Goal: Task Accomplishment & Management: Manage account settings

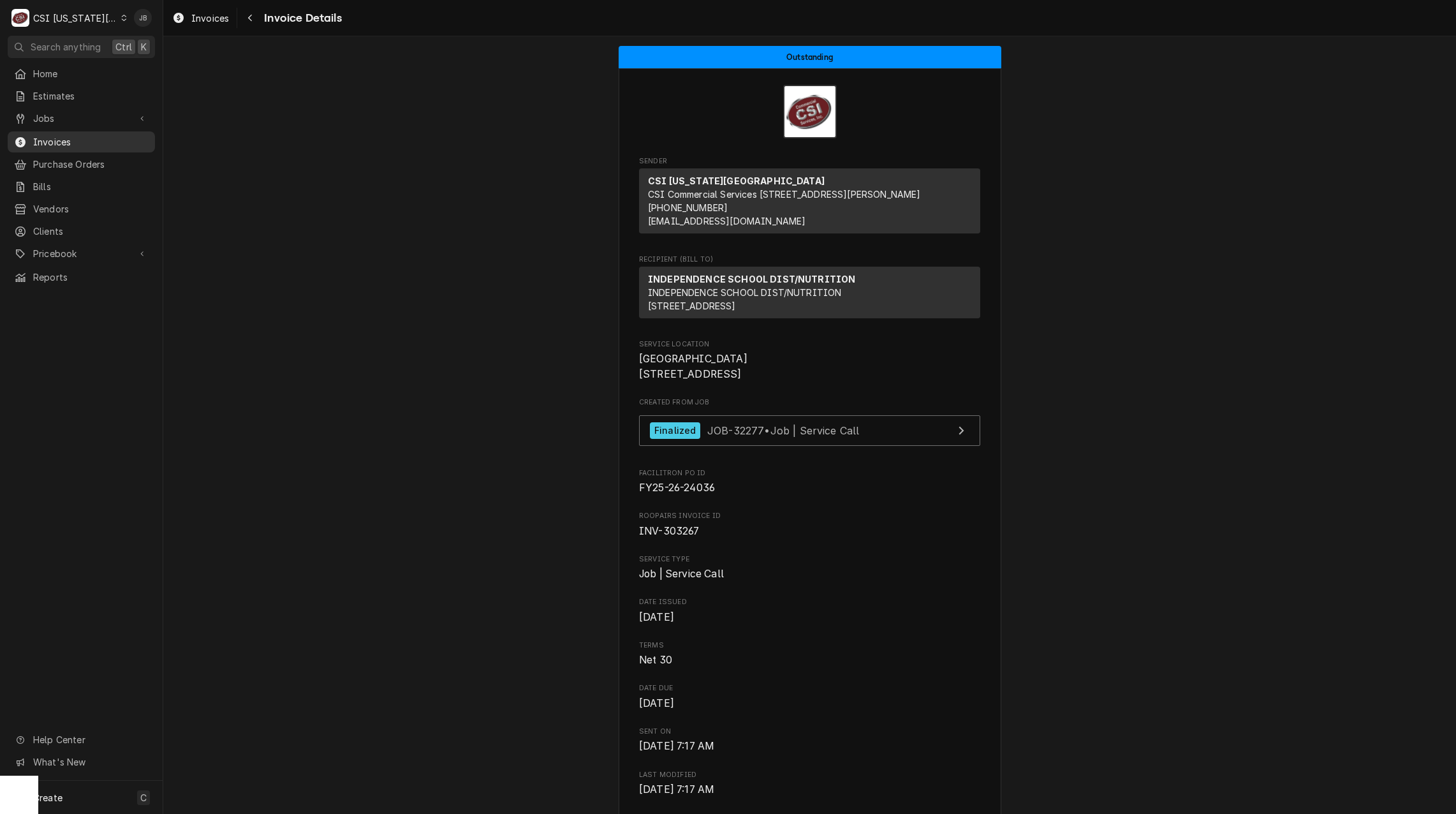
click at [51, 144] on span "Invoices" at bounding box center [91, 142] width 115 height 13
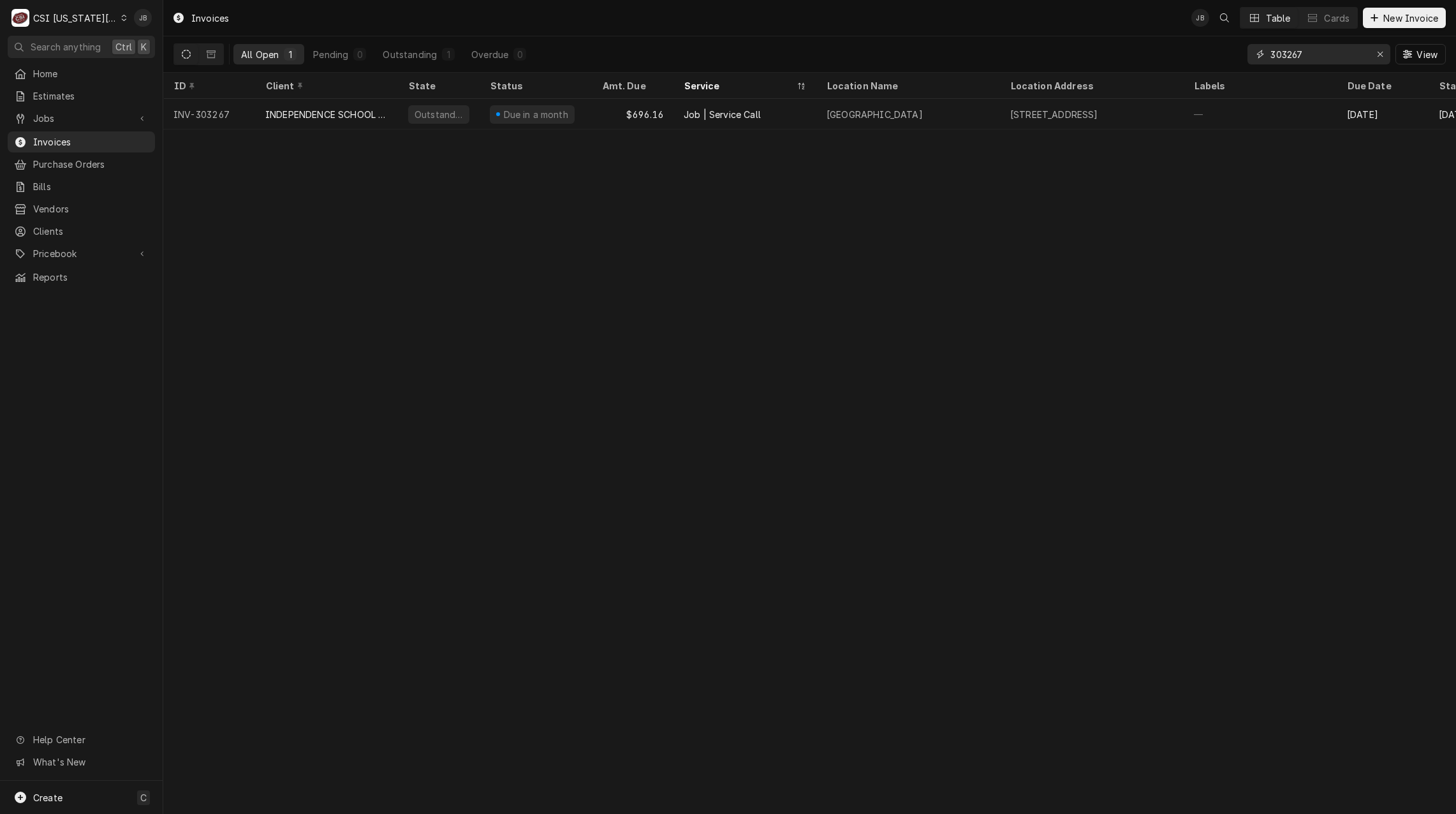
click at [1314, 59] on input "303267" at bounding box center [1318, 54] width 96 height 20
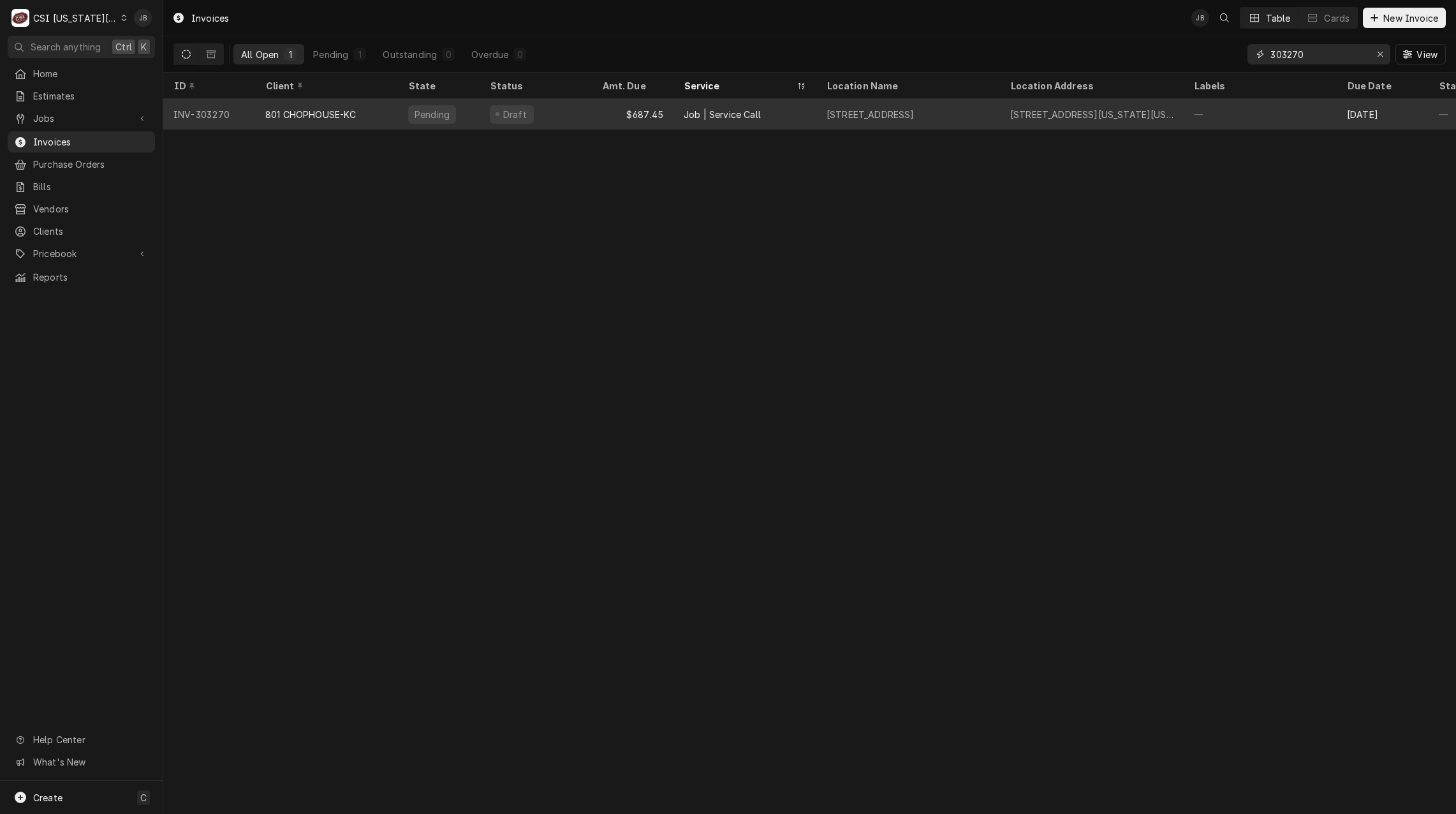
type input "303270"
click at [658, 112] on div "$687.45" at bounding box center [633, 114] width 82 height 31
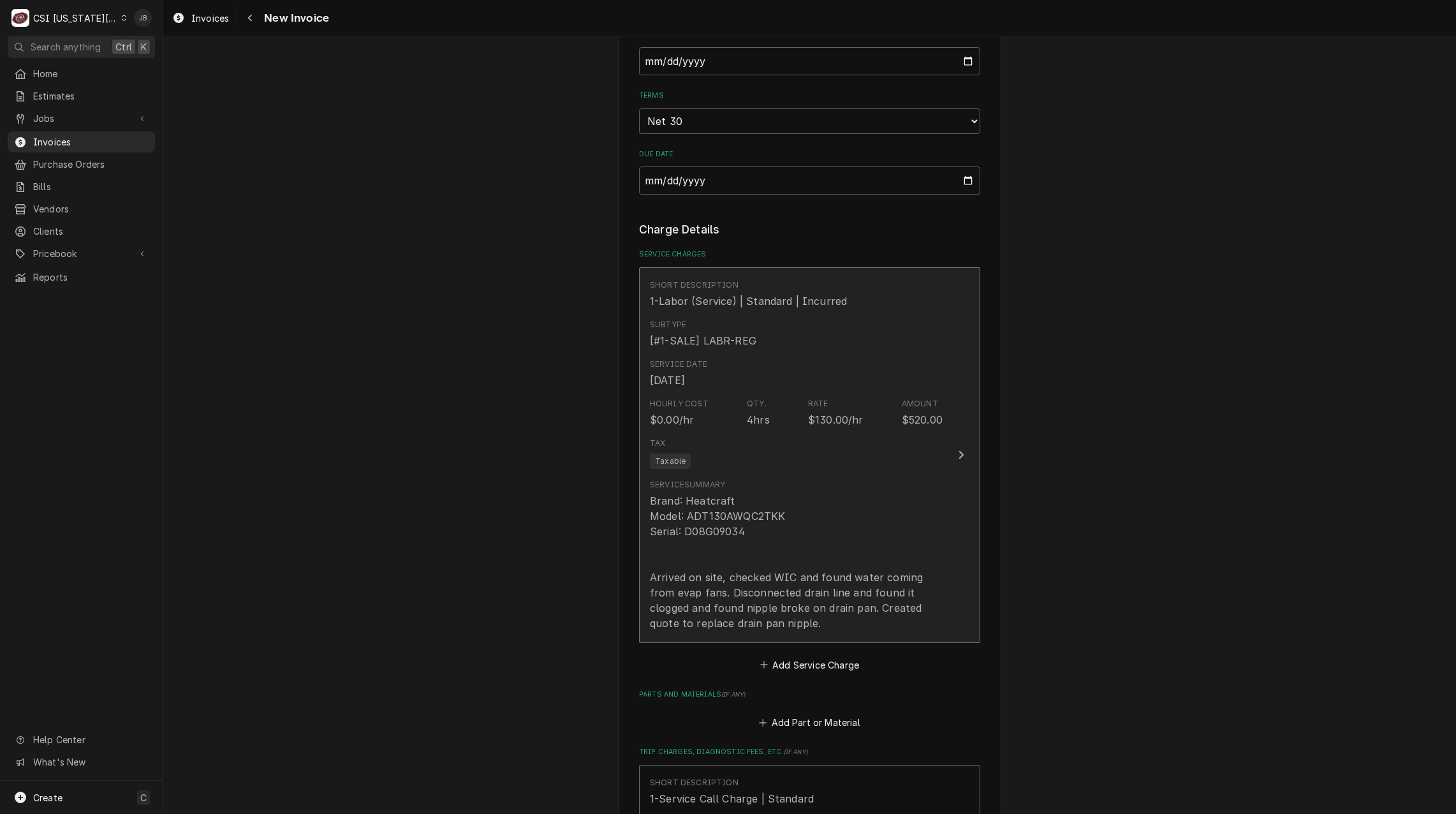
scroll to position [1787, 0]
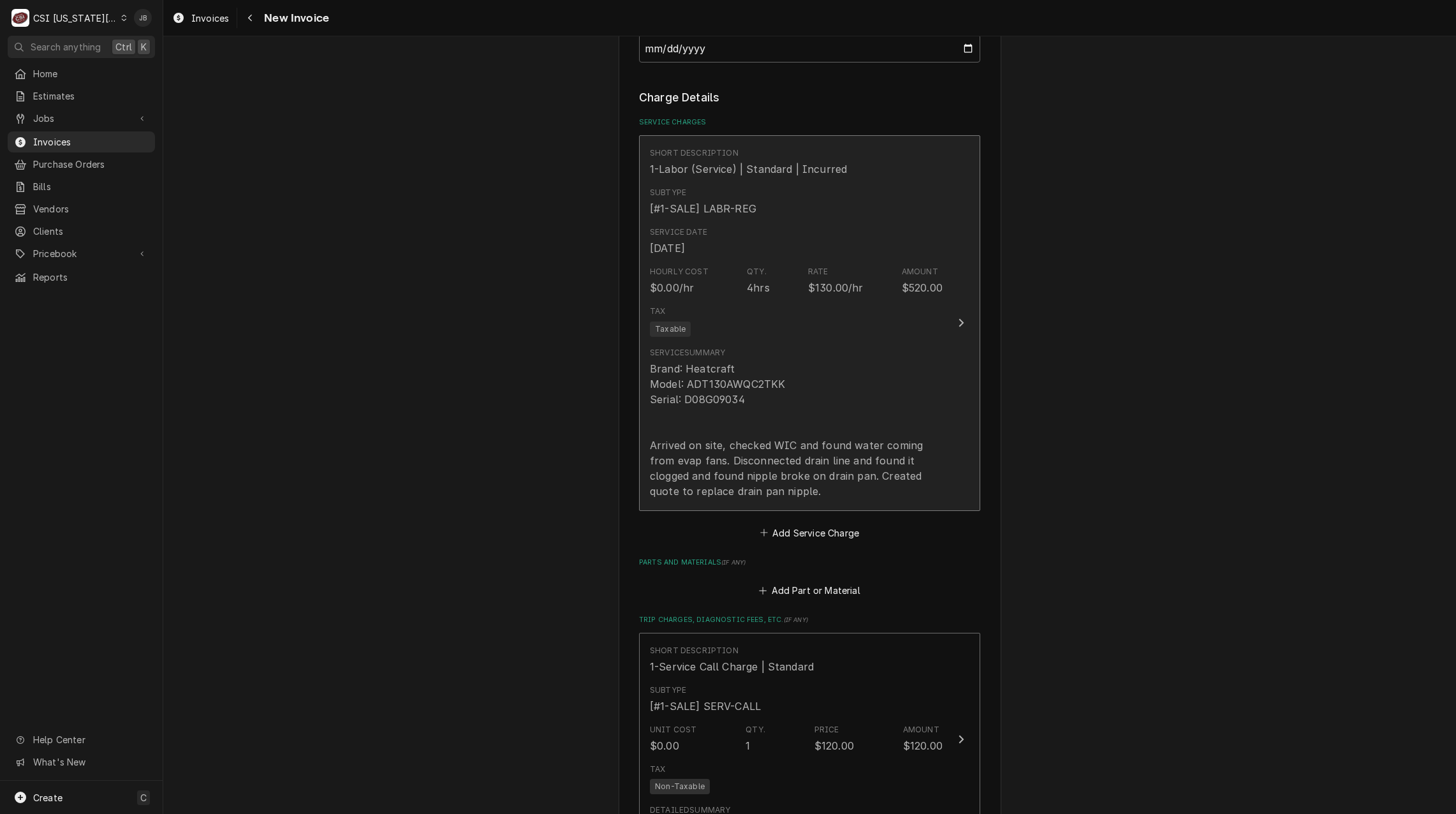
click at [794, 375] on div "Brand: Heatcraft Model: ADT130AWQC2TKK Serial: D08G09034 Arrived on site, check…" at bounding box center [796, 430] width 293 height 138
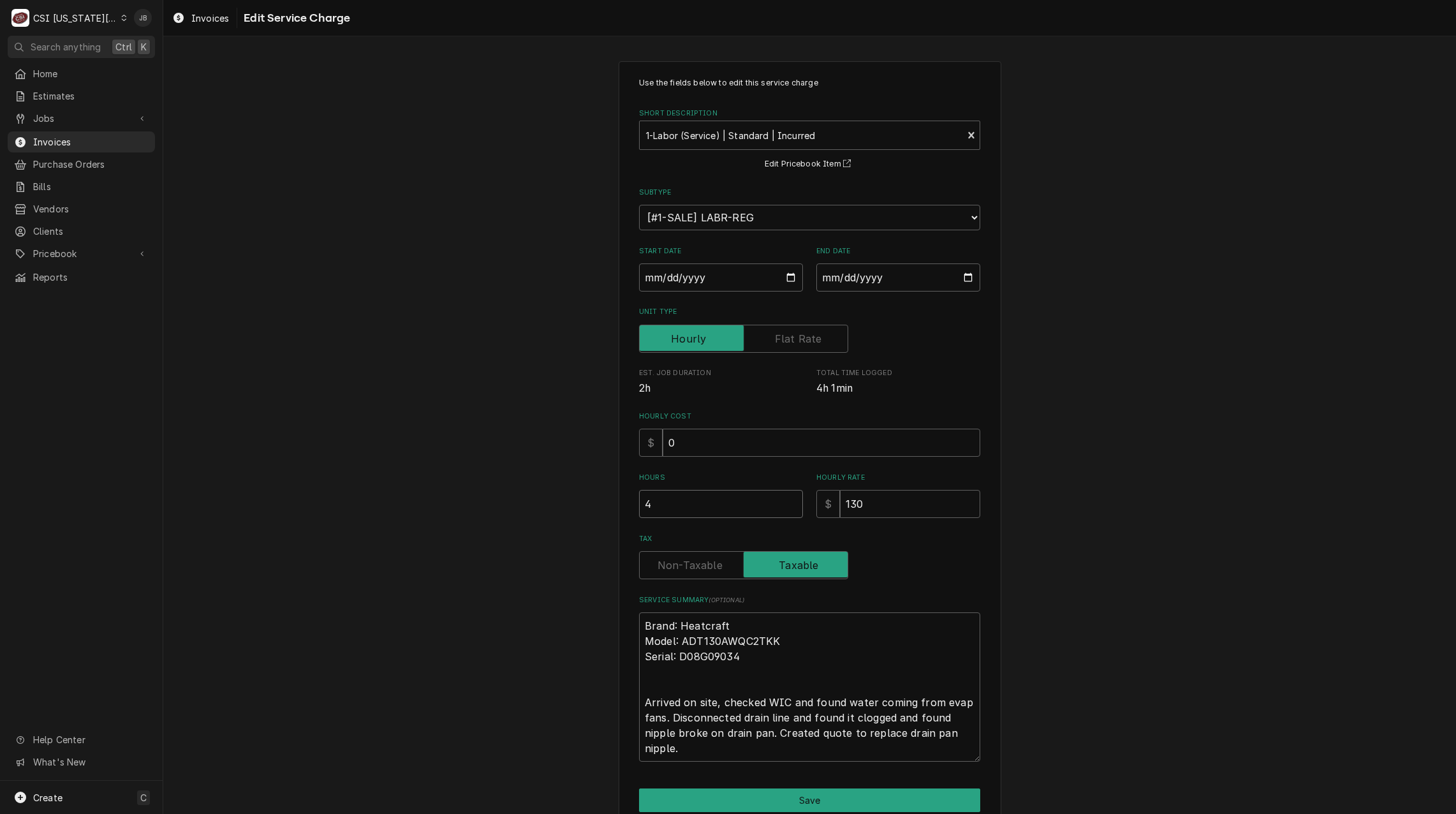
drag, startPoint x: 675, startPoint y: 502, endPoint x: 546, endPoint y: 506, distance: 129.1
click at [550, 506] on div "Use the fields below to edit this service charge Short Description 1-Labor (Ser…" at bounding box center [809, 461] width 1293 height 823
type textarea "x"
type input "2"
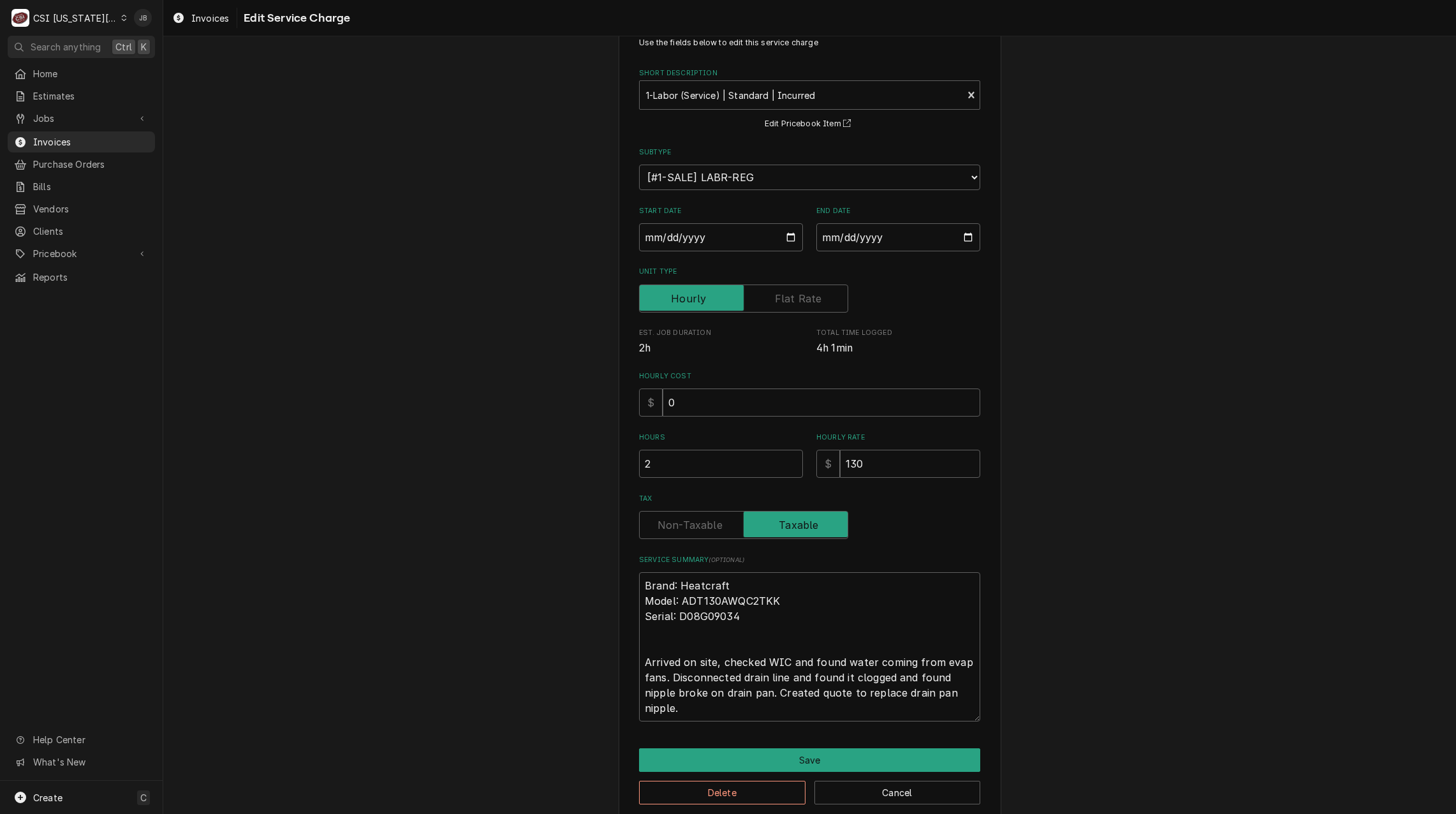
scroll to position [58, 0]
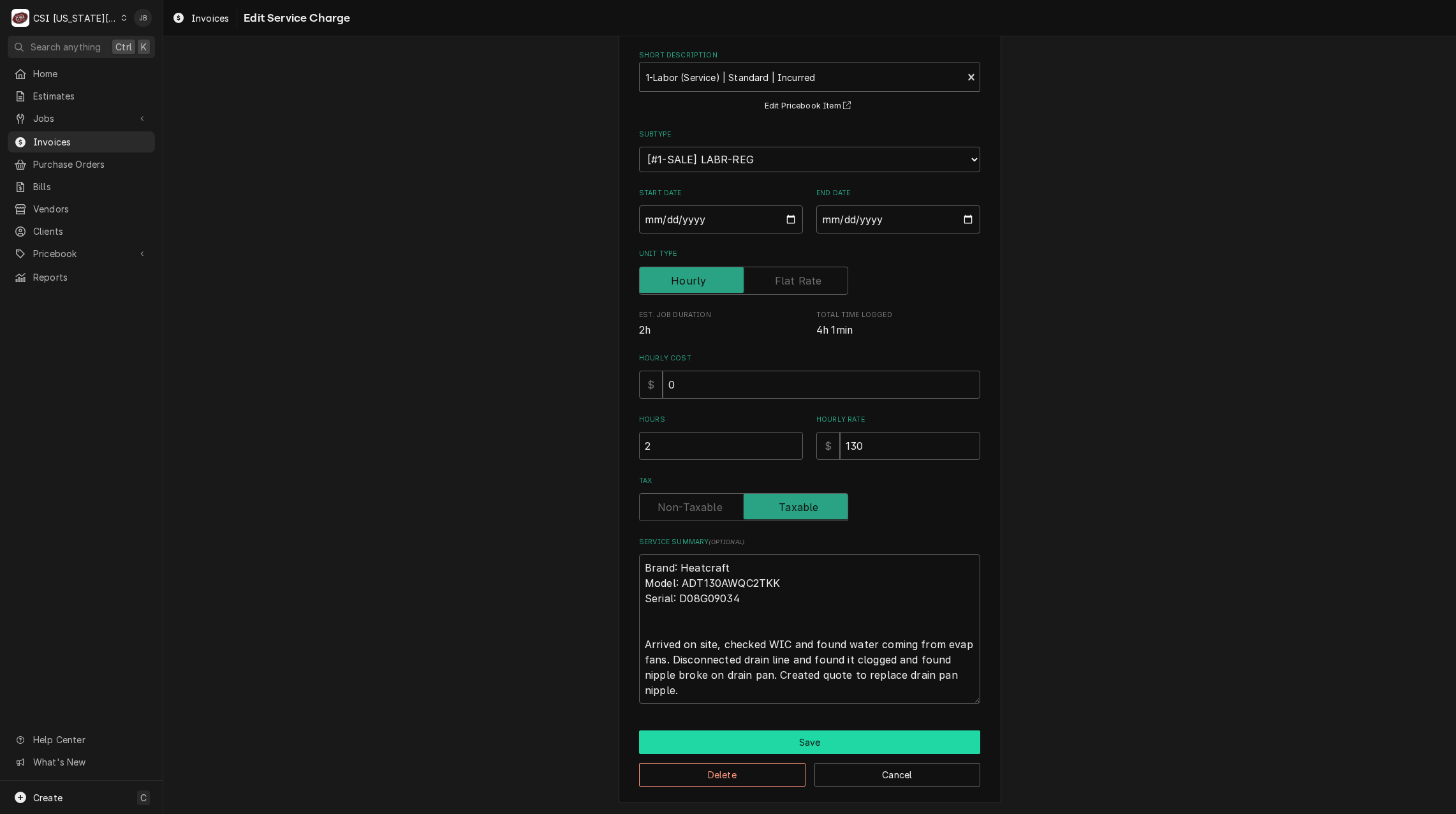
click at [767, 746] on button "Save" at bounding box center [810, 743] width 341 height 24
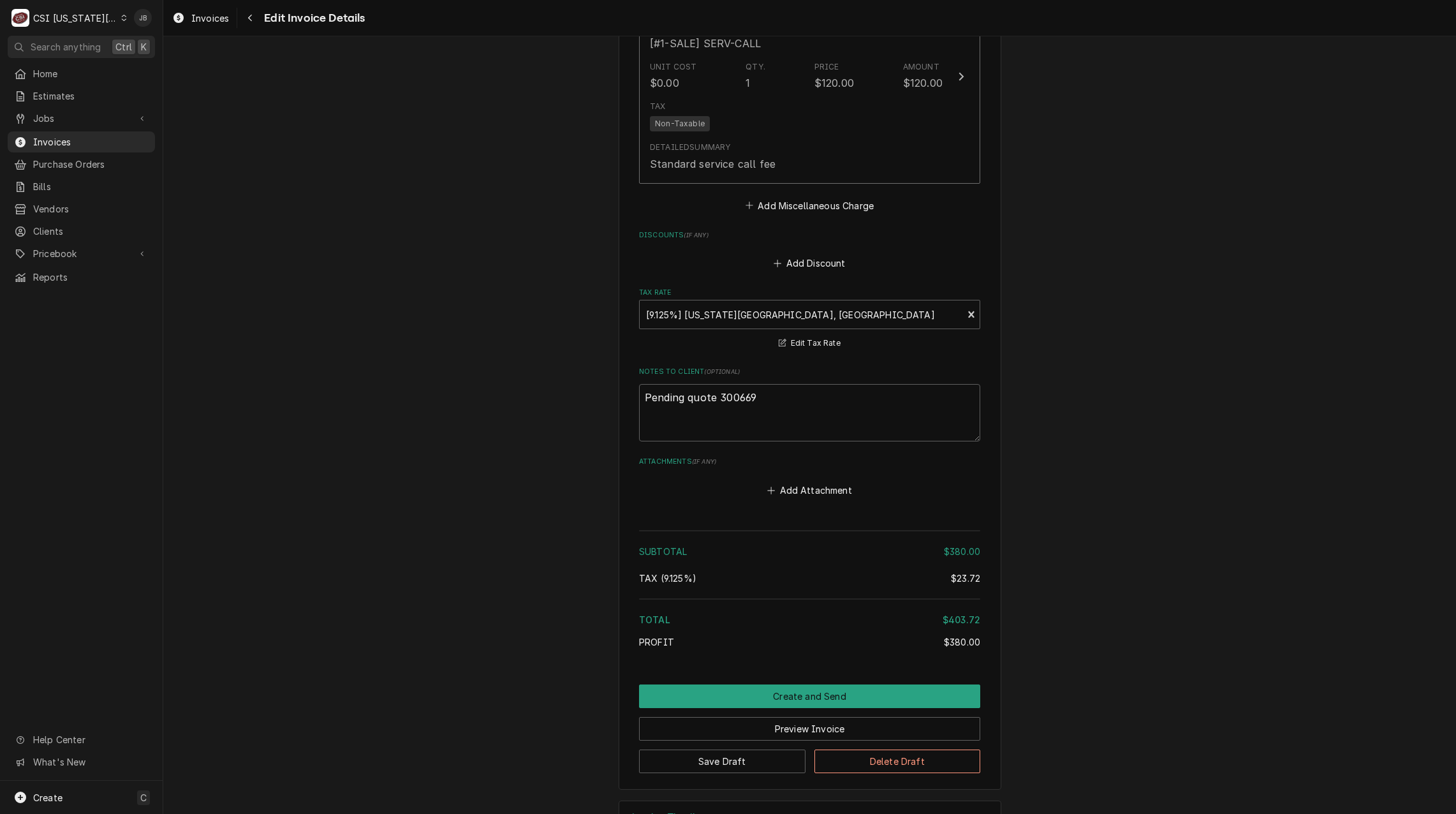
scroll to position [2467, 0]
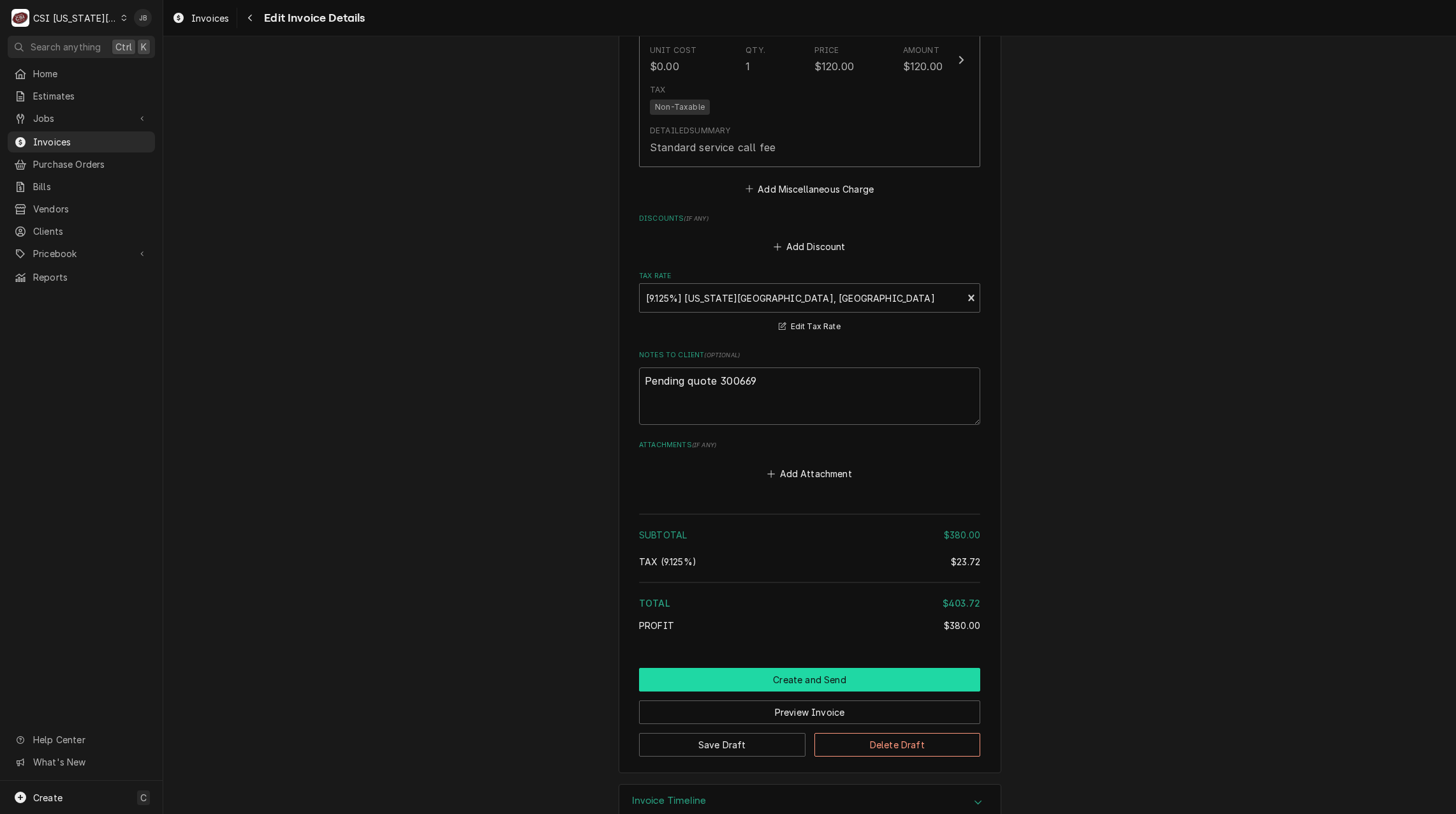
click at [745, 668] on button "Create and Send" at bounding box center [810, 680] width 341 height 24
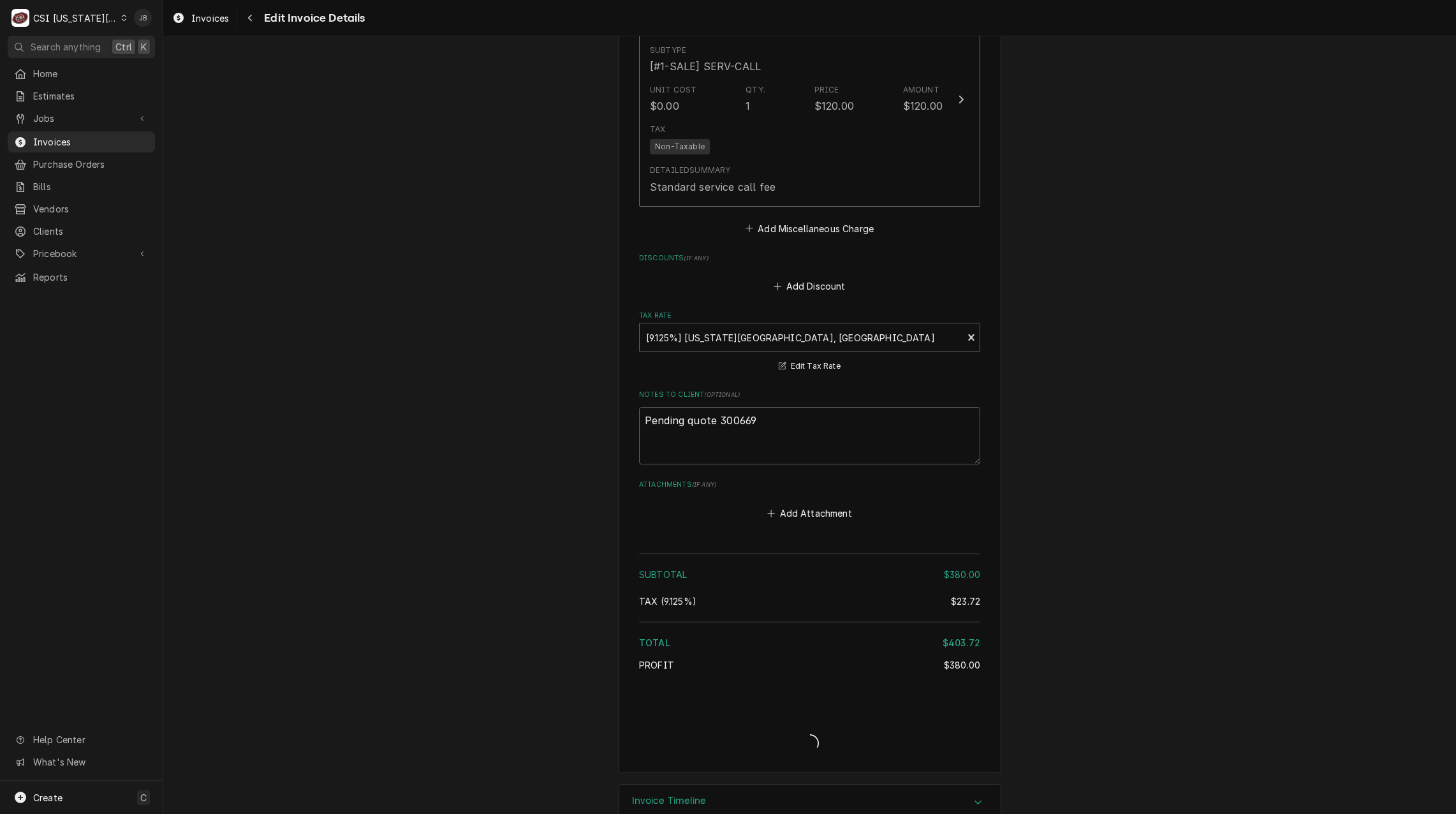
type textarea "x"
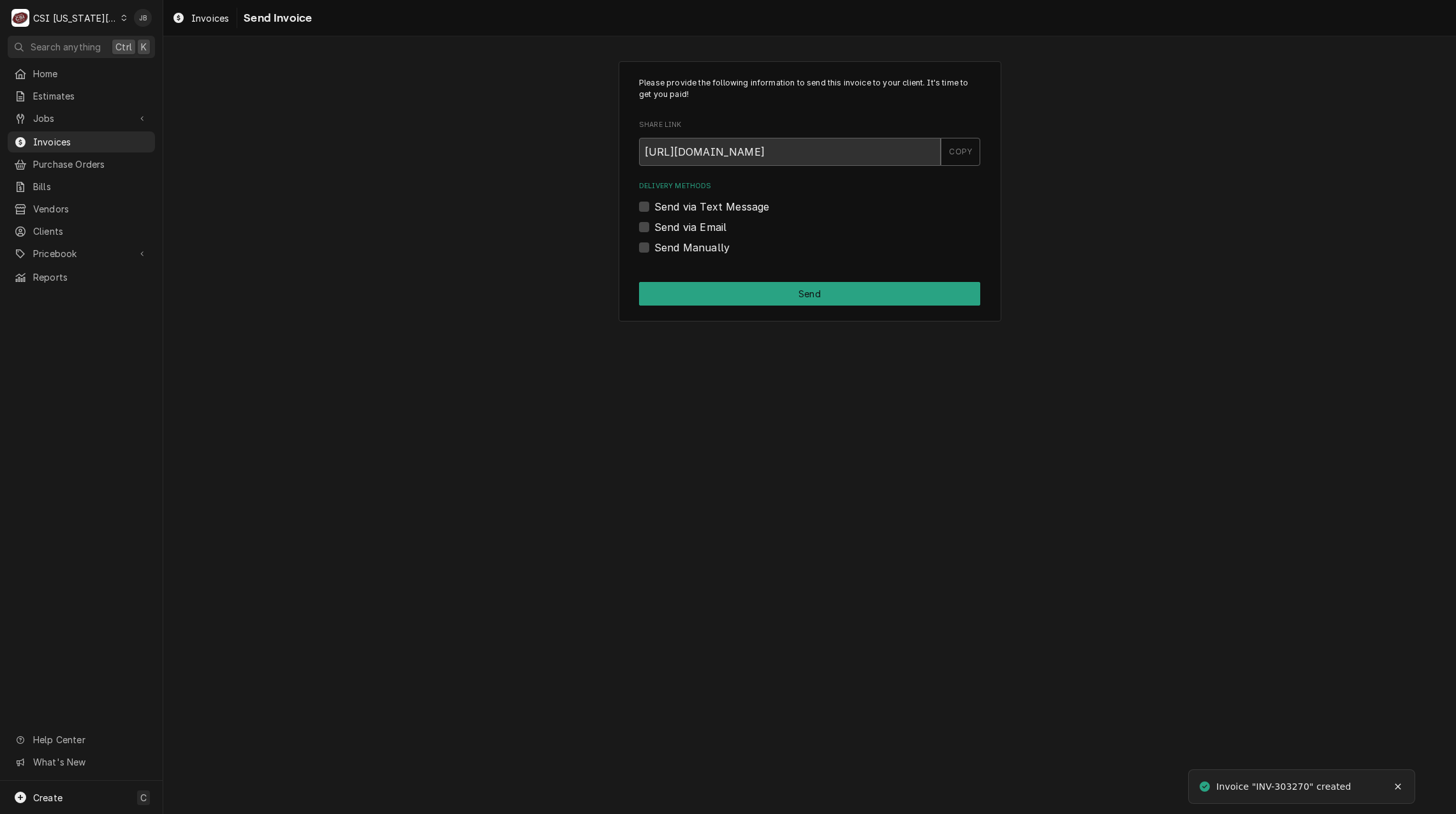
click at [708, 231] on label "Send via Email" at bounding box center [690, 227] width 72 height 16
click at [708, 231] on input "Send via Email" at bounding box center [825, 234] width 341 height 28
checkbox input "true"
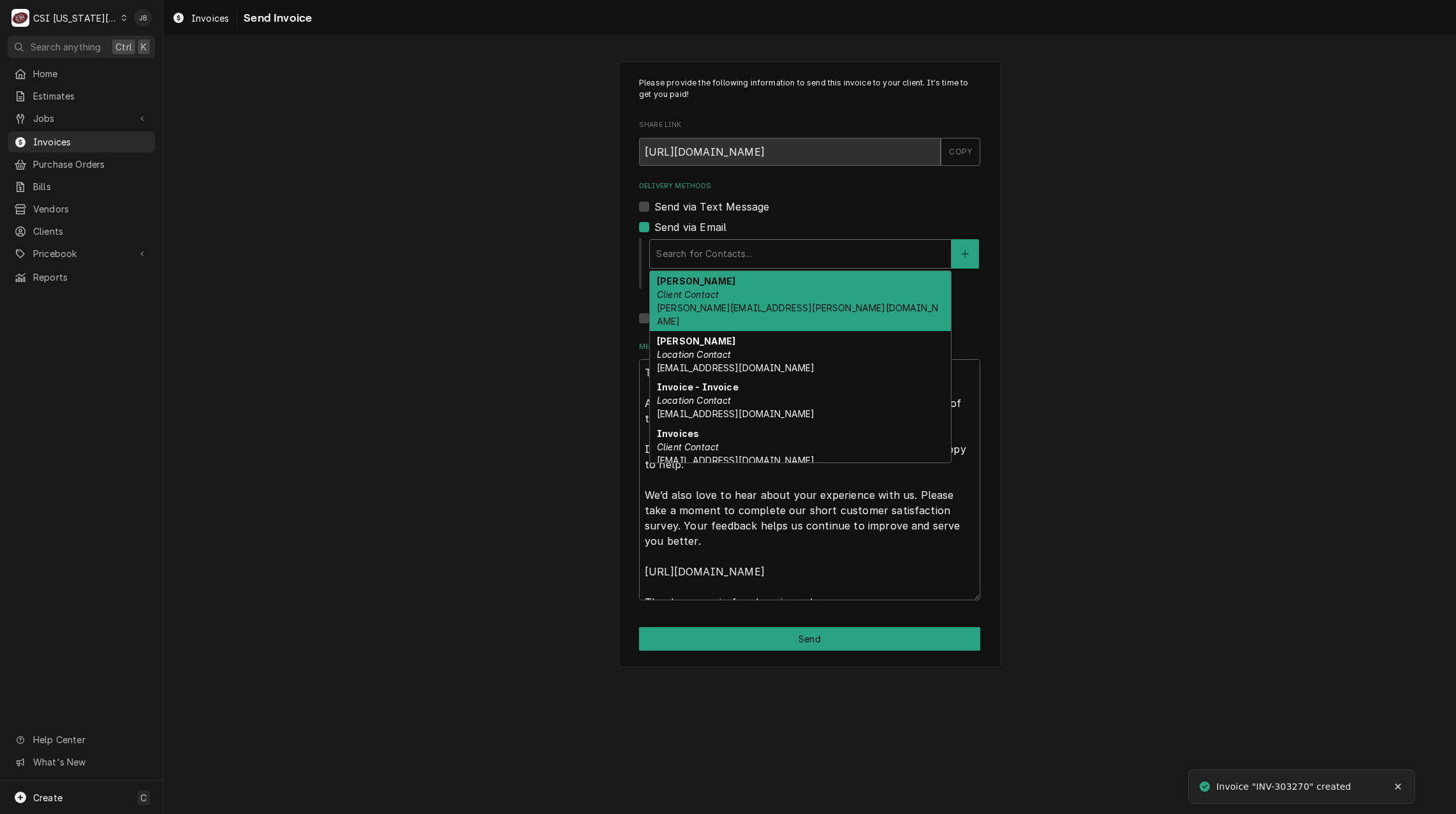
click at [723, 258] on div "Delivery Methods" at bounding box center [800, 254] width 288 height 23
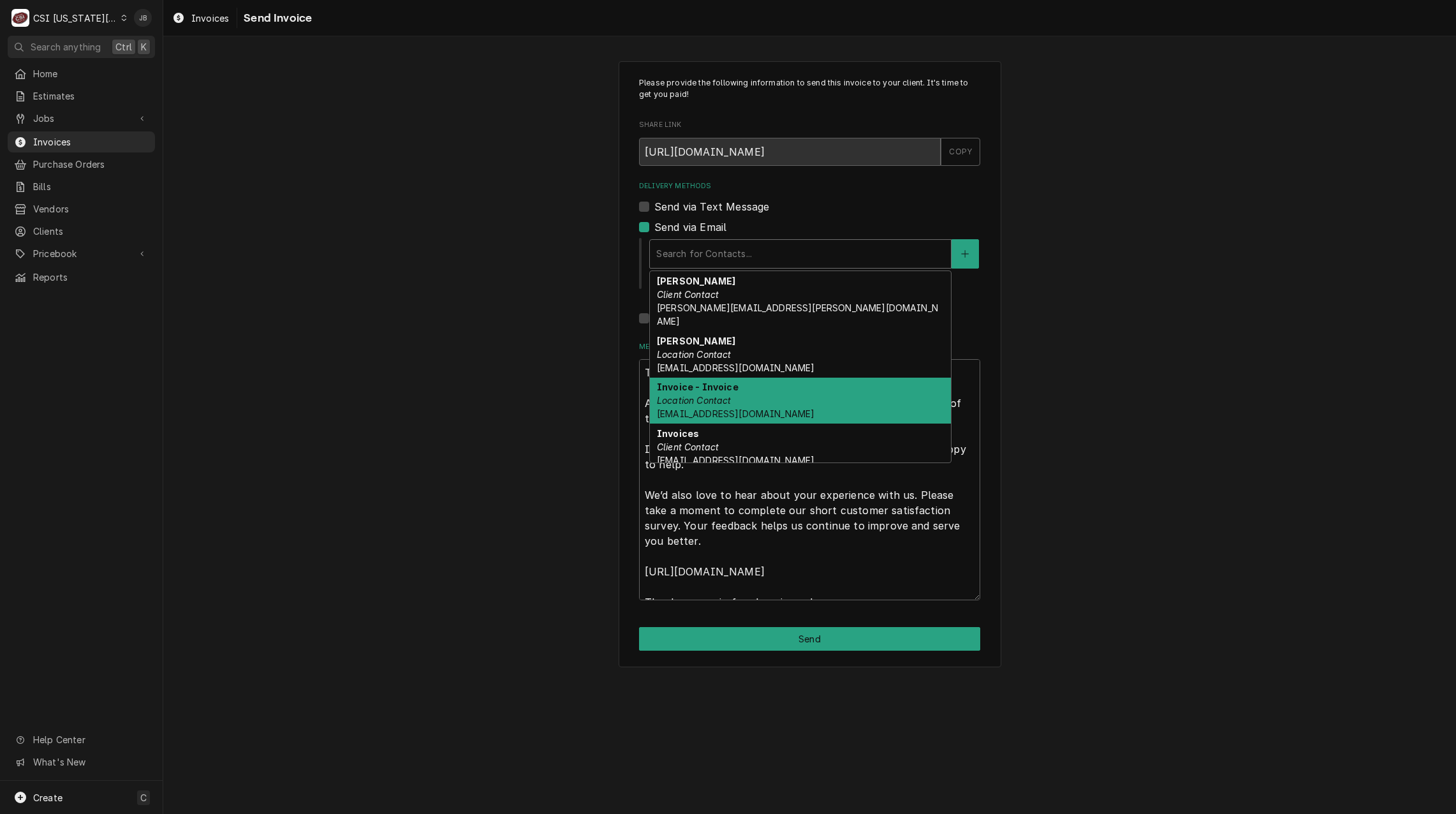
click at [770, 378] on div "Invoice - Invoice Location Contact 801chophousekc@801restaurants.com" at bounding box center [800, 401] width 301 height 47
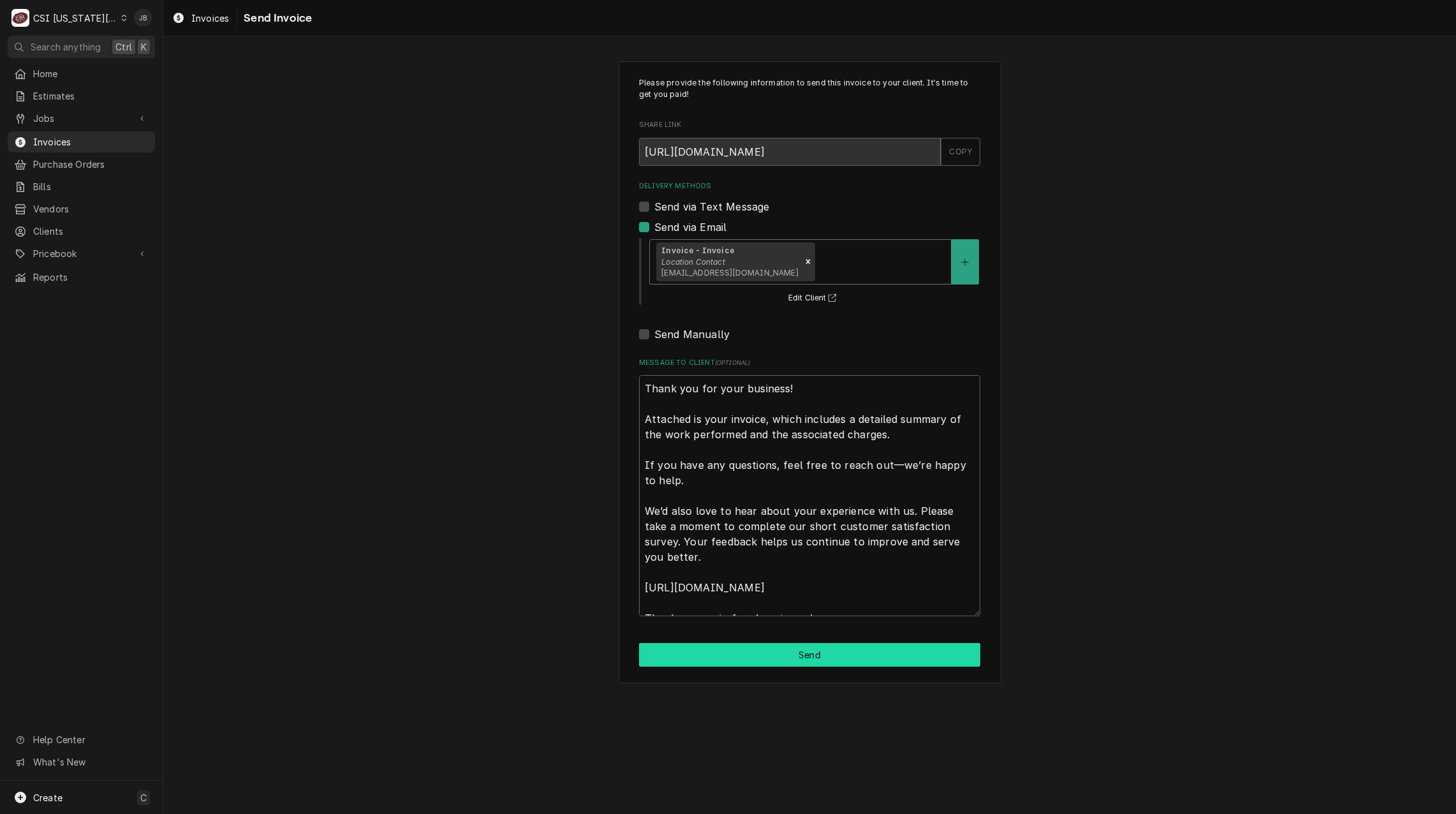
click at [698, 647] on button "Send" at bounding box center [810, 655] width 341 height 24
type textarea "x"
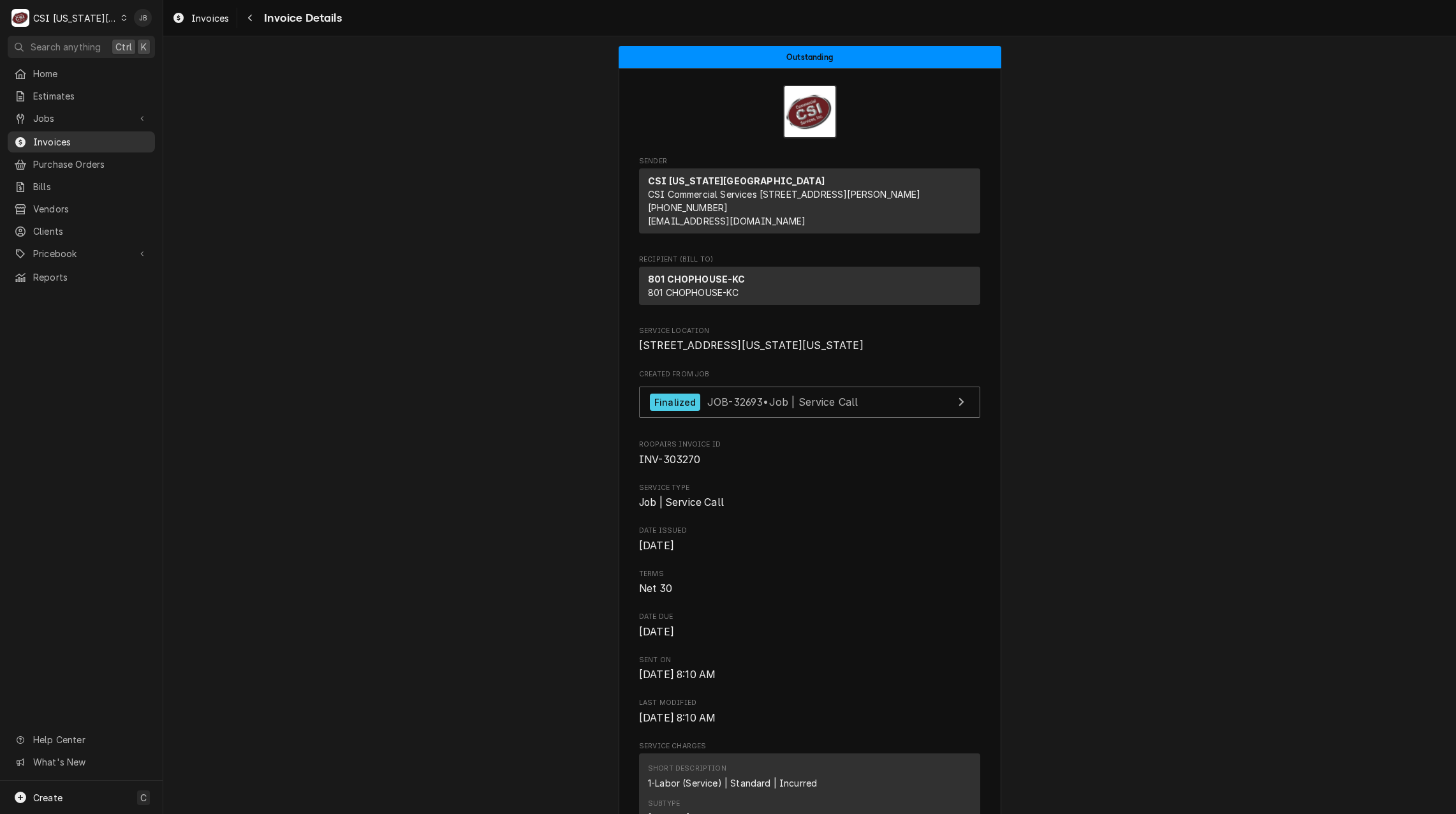
click at [59, 145] on div "Invoices" at bounding box center [81, 142] width 142 height 16
